Goal: Book appointment/travel/reservation

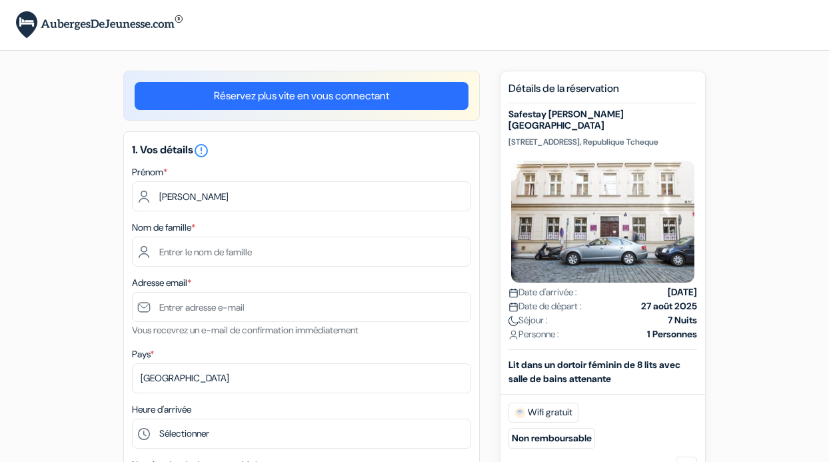
type input "Malika"
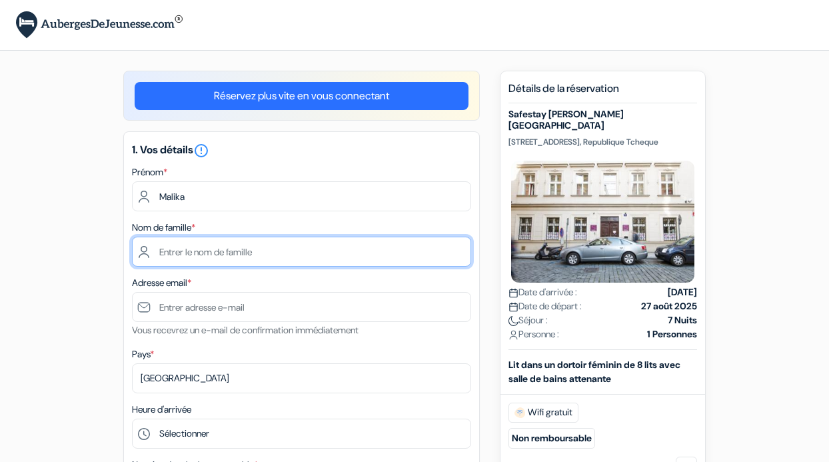
type input "Bonzon"
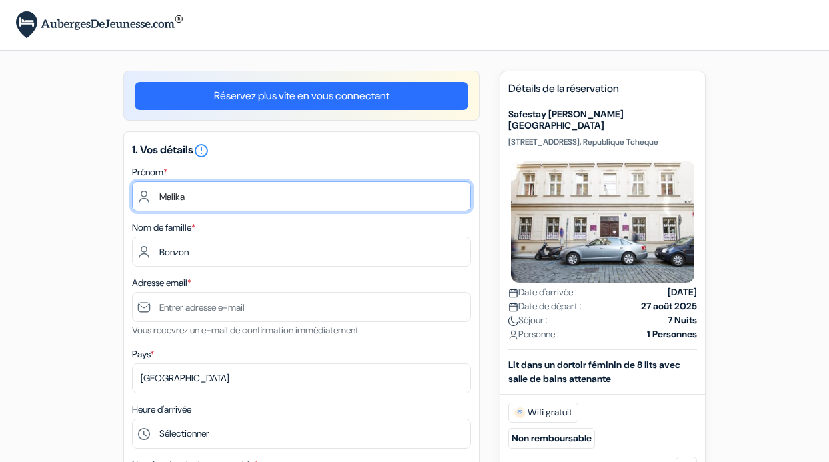
type input "Malika"
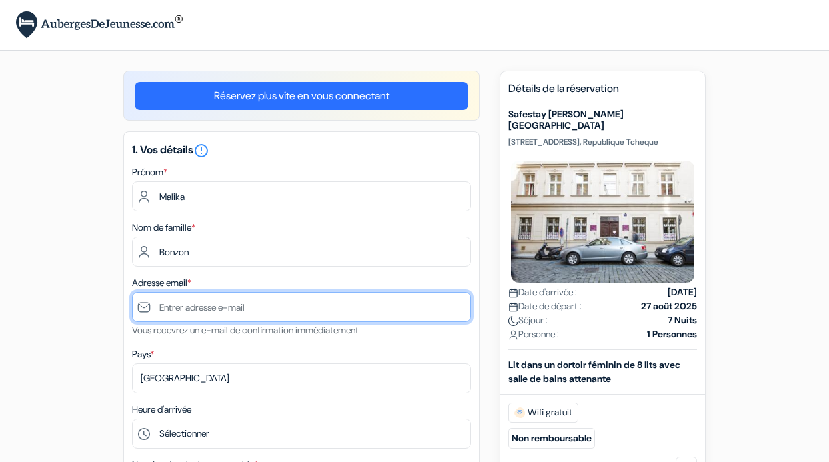
click at [204, 308] on input "text" at bounding box center [301, 307] width 339 height 30
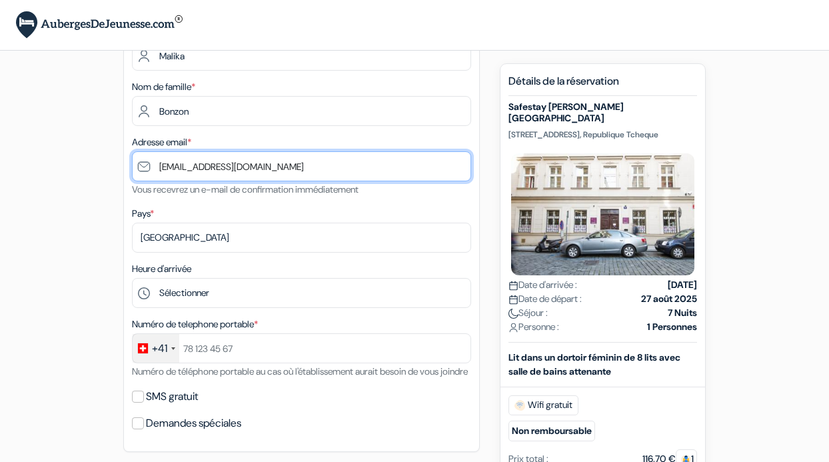
type input "[EMAIL_ADDRESS][DOMAIN_NAME]"
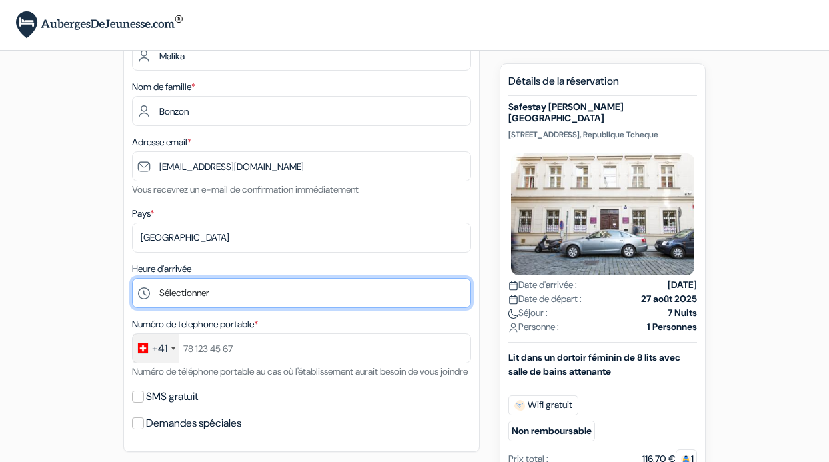
click at [206, 296] on select "Sélectionner 1:00 2:00 3:00 4:00 5:00 6:00 7:00 8:00 9:00 10:00 11:00 12:00 13:…" at bounding box center [301, 293] width 339 height 30
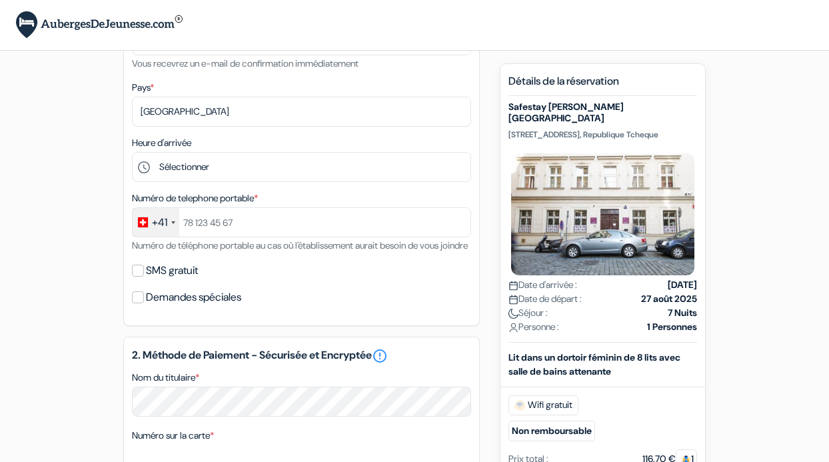
click at [223, 344] on div "Réservez plus vite en vous connectant 1. Vos détails error_outline Prénom * Mal…" at bounding box center [301, 326] width 356 height 1044
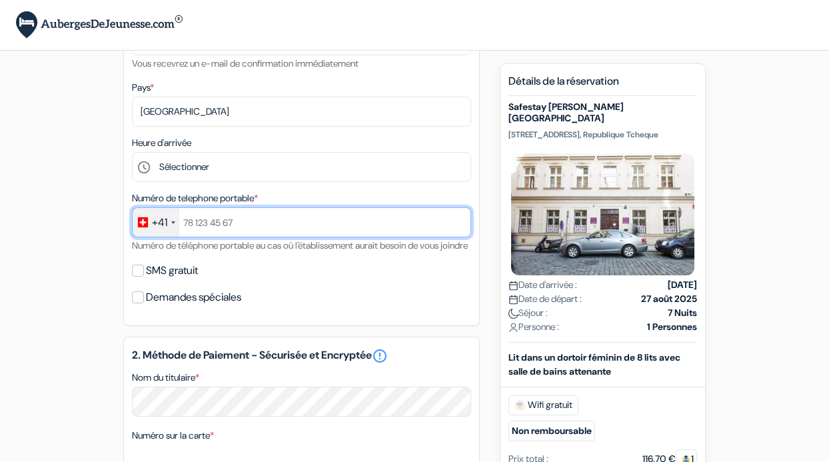
click at [216, 213] on input "text" at bounding box center [301, 222] width 339 height 30
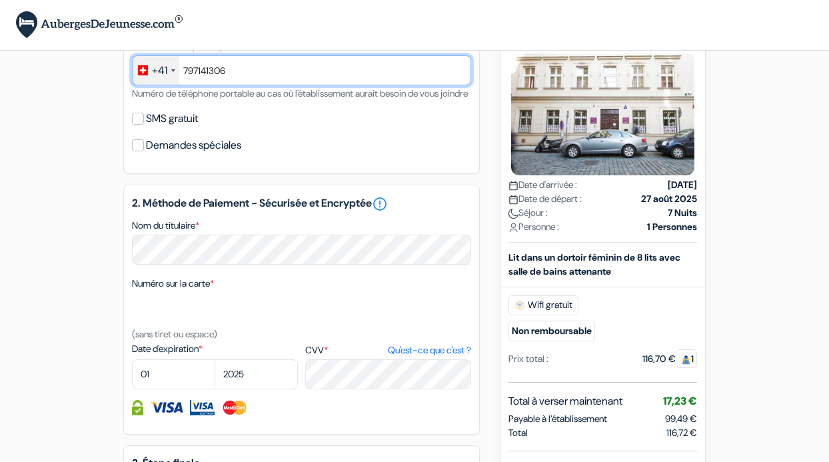
scroll to position [419, 0]
type input "797141306"
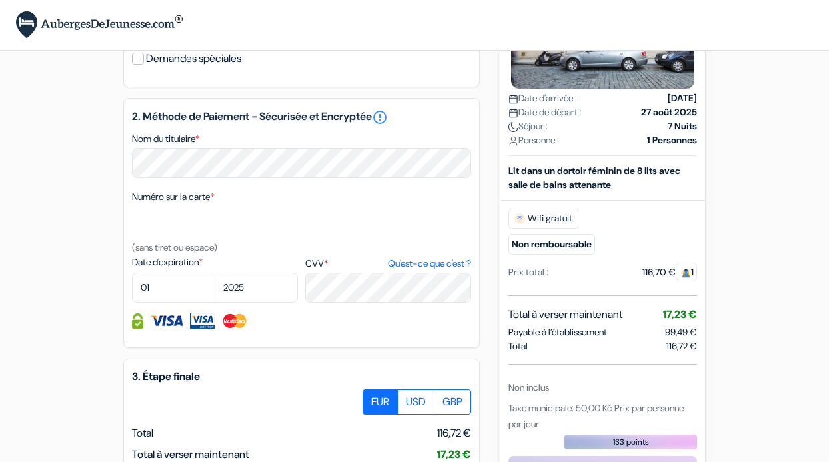
scroll to position [510, 0]
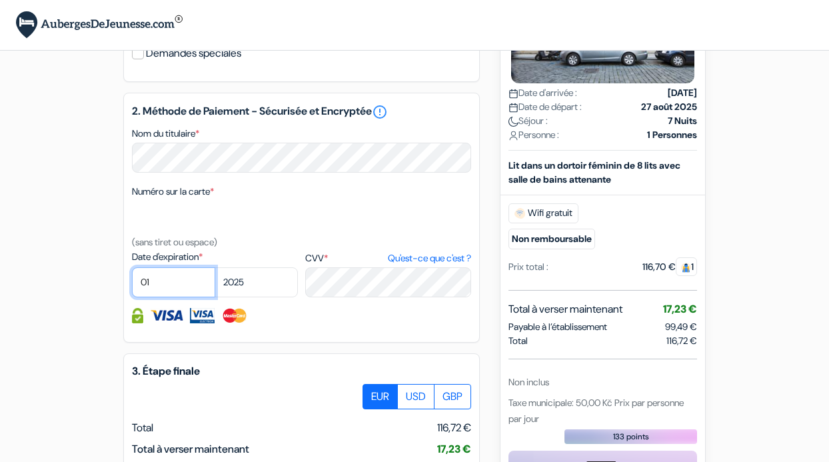
click at [166, 291] on select "01 02 03 04 05 06 07 08 09 10 11 12" at bounding box center [173, 282] width 83 height 30
select select "12"
click at [258, 297] on select "2025 2026 2027 2028 2029 2030 2031 2032 2033 2034 2035 2036 2037 2038 2039 2040…" at bounding box center [256, 282] width 83 height 30
select select "2027"
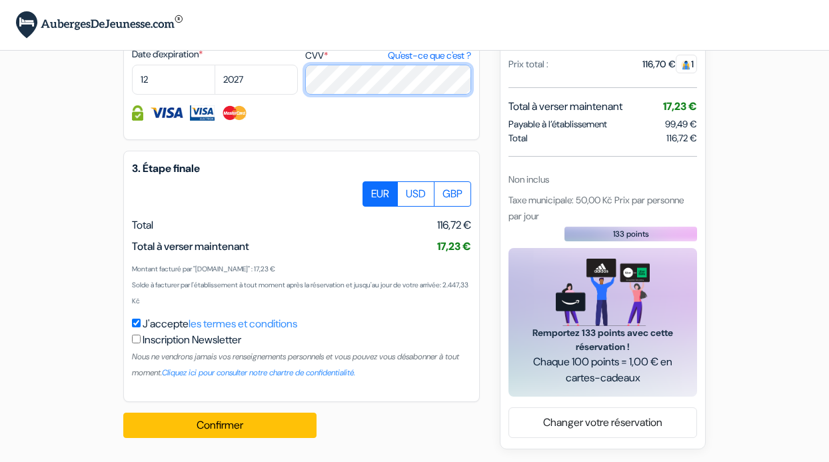
scroll to position [732, 0]
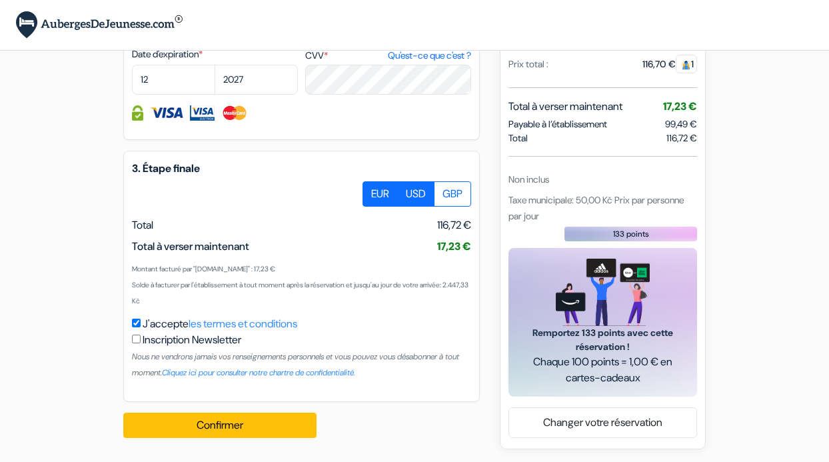
click at [423, 195] on label "USD" at bounding box center [415, 193] width 37 height 25
click at [372, 190] on input "USD" at bounding box center [367, 185] width 9 height 9
radio input "true"
click at [376, 195] on label "EUR" at bounding box center [379, 193] width 35 height 25
click at [372, 190] on input "EUR" at bounding box center [367, 185] width 9 height 9
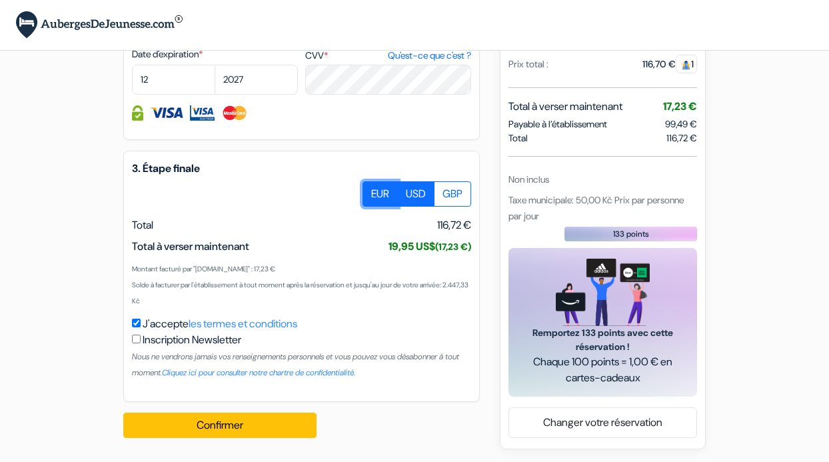
radio input "true"
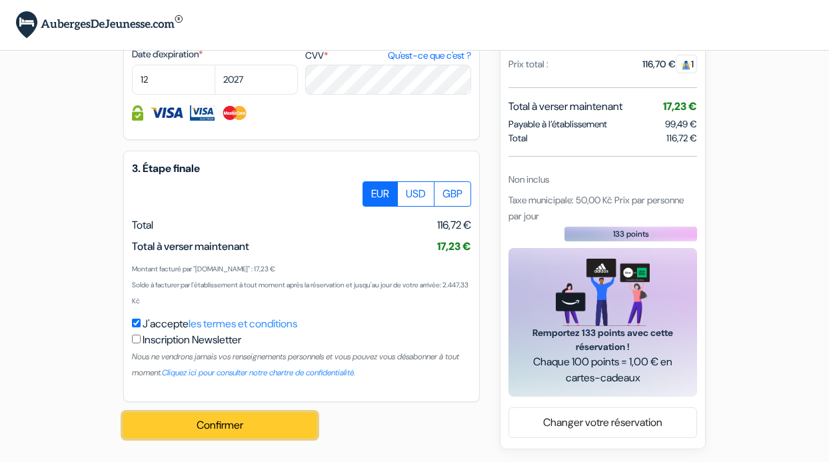
click at [180, 427] on button "Confirmer Loading..." at bounding box center [219, 424] width 193 height 25
